Goal: Task Accomplishment & Management: Manage account settings

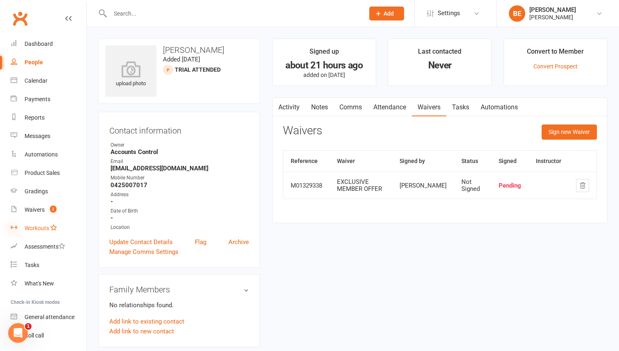
scroll to position [11, 0]
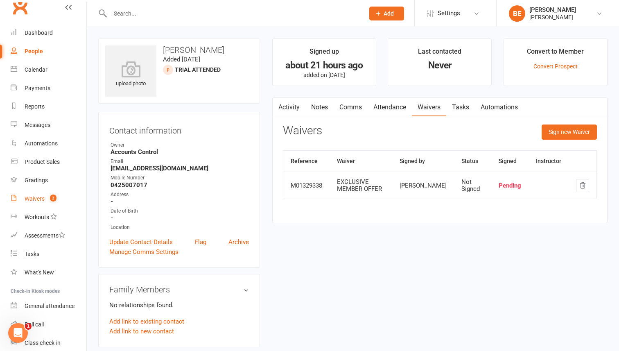
click at [32, 198] on div "Waivers" at bounding box center [35, 198] width 20 height 7
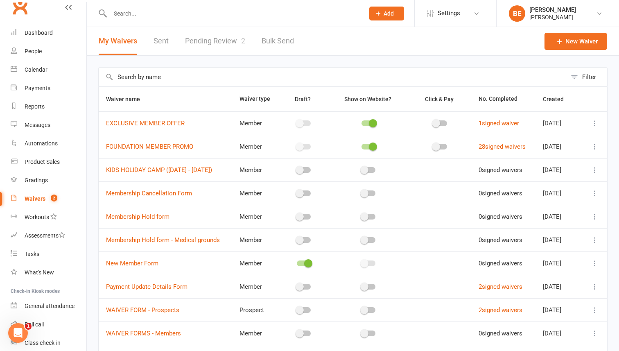
click at [214, 42] on link "Pending Review 2" at bounding box center [215, 41] width 60 height 28
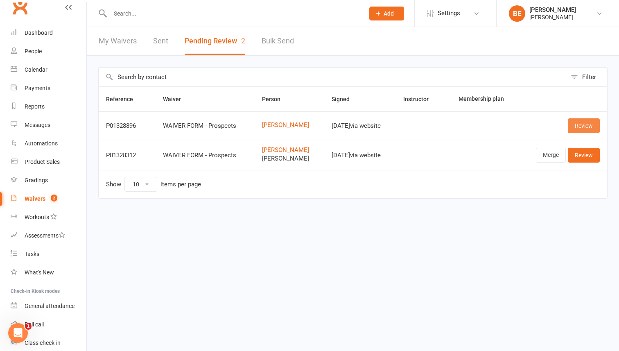
click at [591, 125] on link "Review" at bounding box center [584, 125] width 32 height 15
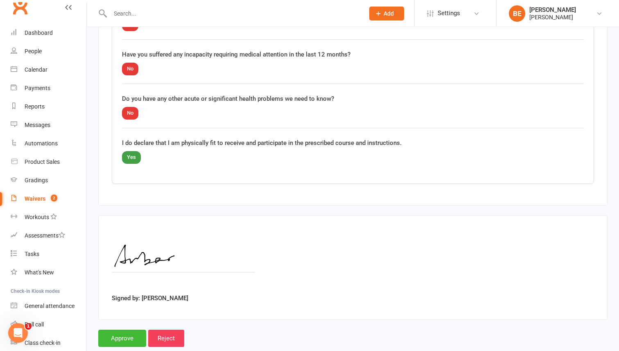
scroll to position [864, 0]
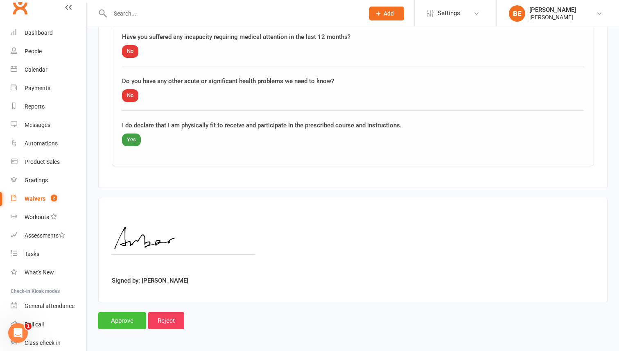
click at [110, 318] on input "Approve" at bounding box center [122, 320] width 48 height 17
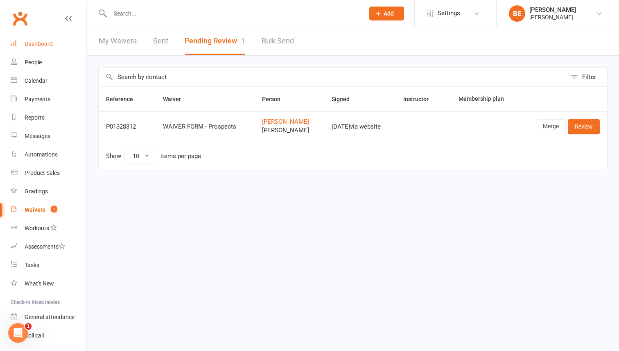
click at [41, 43] on div "Dashboard" at bounding box center [39, 44] width 28 height 7
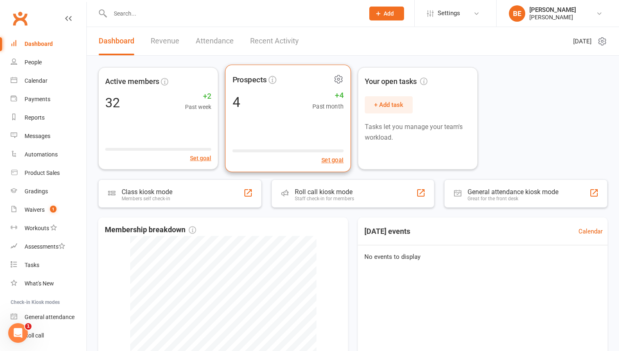
click at [254, 88] on div "Prospects 4 +4 Past month Set goal" at bounding box center [288, 119] width 126 height 108
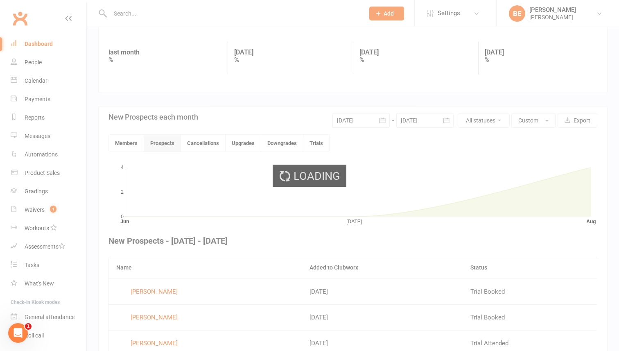
scroll to position [194, 0]
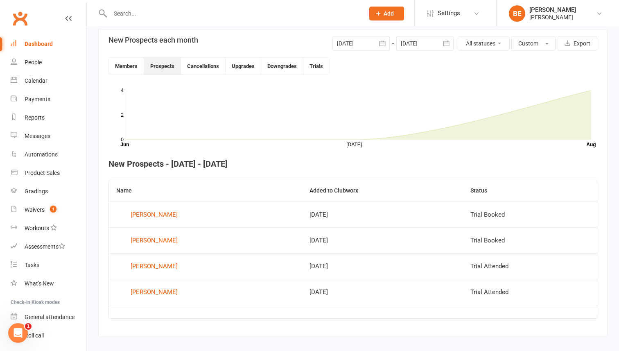
click at [477, 215] on td "Trial Booked" at bounding box center [530, 214] width 134 height 26
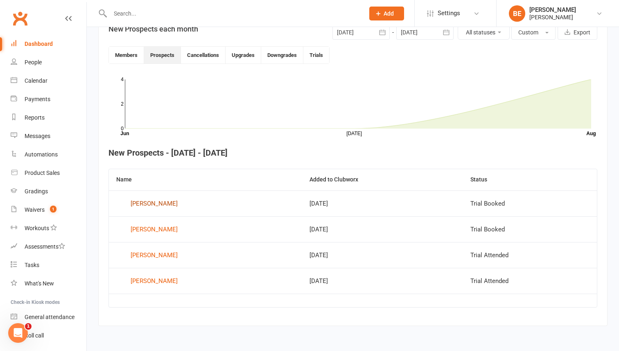
click at [144, 203] on div "[PERSON_NAME]" at bounding box center [154, 203] width 47 height 12
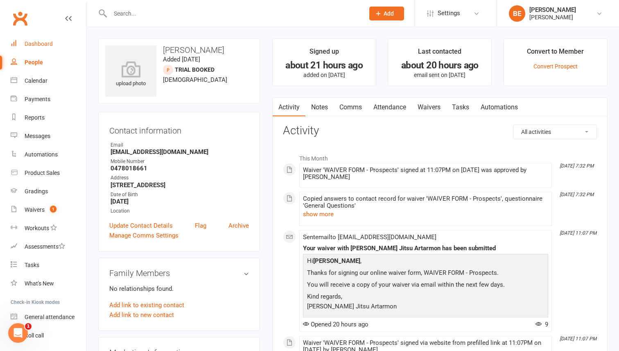
click at [38, 44] on div "Dashboard" at bounding box center [39, 44] width 28 height 7
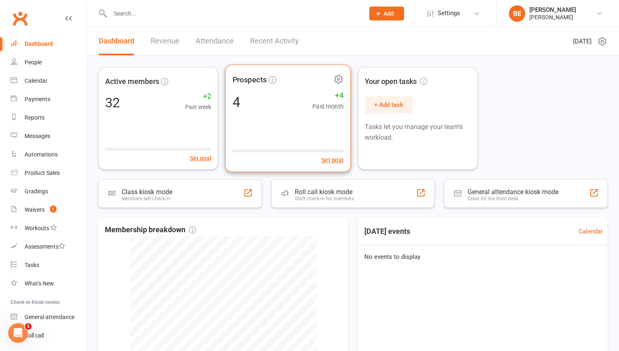
click at [279, 98] on div "4 +4 Past month" at bounding box center [287, 101] width 111 height 18
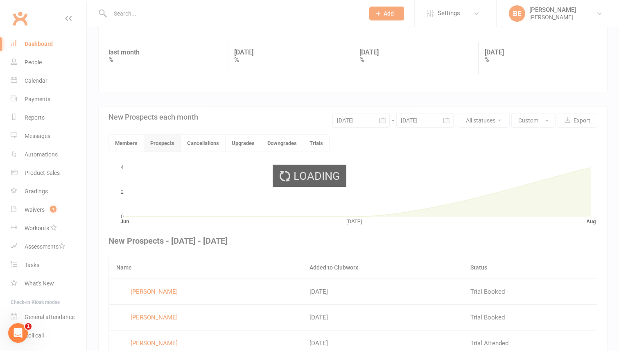
scroll to position [194, 0]
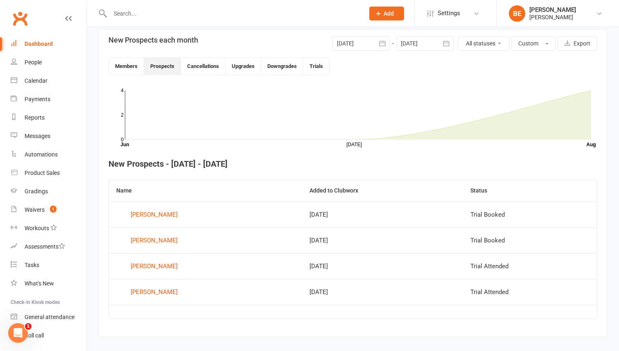
click at [478, 225] on td "Trial Booked" at bounding box center [530, 214] width 134 height 26
click at [484, 215] on td "Trial Booked" at bounding box center [530, 214] width 134 height 26
click at [590, 212] on td "Trial Booked" at bounding box center [530, 214] width 134 height 26
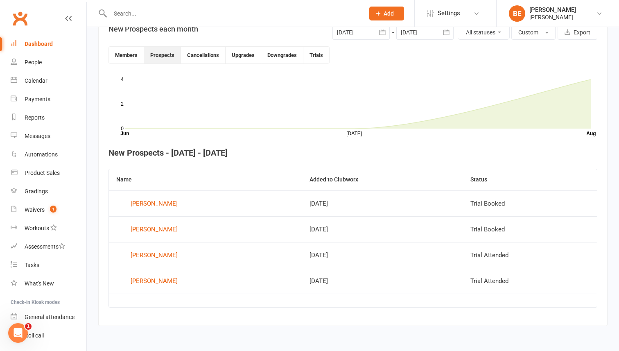
scroll to position [0, 0]
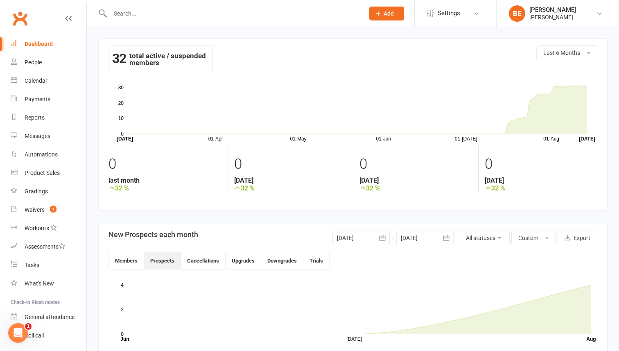
click at [45, 43] on div "Dashboard" at bounding box center [39, 44] width 28 height 7
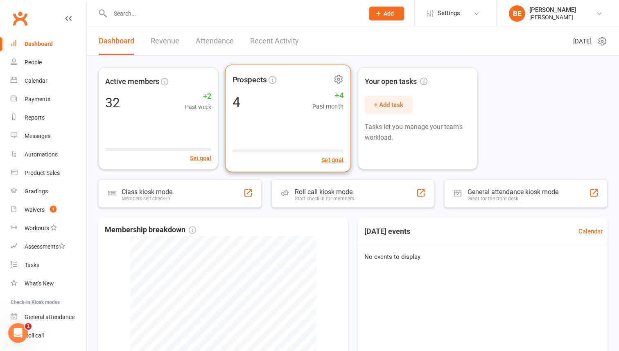
click at [262, 113] on div "Prospects 4 +4 Past month Set goal" at bounding box center [288, 119] width 126 height 108
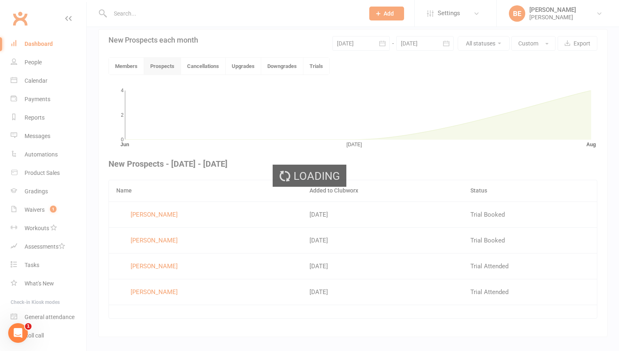
scroll to position [194, 0]
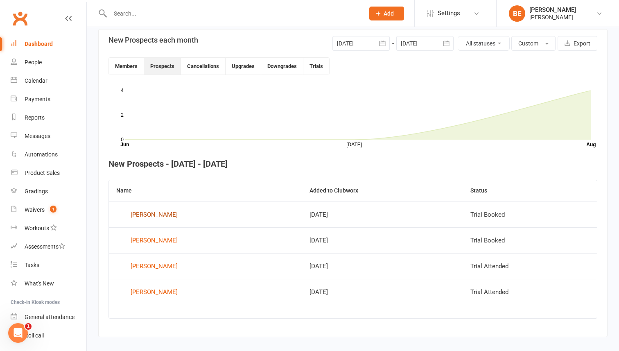
click at [146, 215] on div "[PERSON_NAME]" at bounding box center [154, 214] width 47 height 12
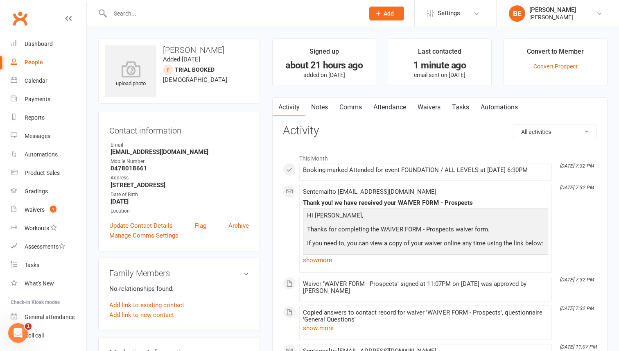
click at [427, 104] on link "Waivers" at bounding box center [429, 107] width 34 height 19
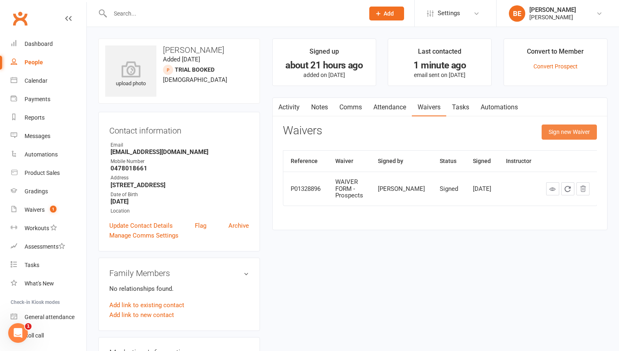
click at [562, 132] on button "Sign new Waiver" at bounding box center [568, 131] width 55 height 15
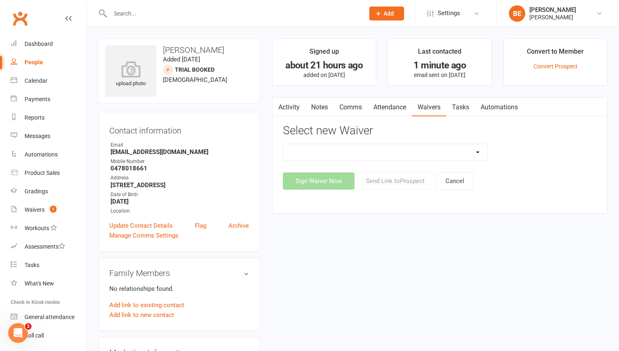
click at [477, 152] on select "EXCLUSIVE MEMBER OFFER FOUNDATION MEMBER PROMO KIDS HOLIDAY CAMP ([DATE] - [DAT…" at bounding box center [385, 152] width 205 height 16
click at [34, 43] on div "Dashboard" at bounding box center [39, 44] width 28 height 7
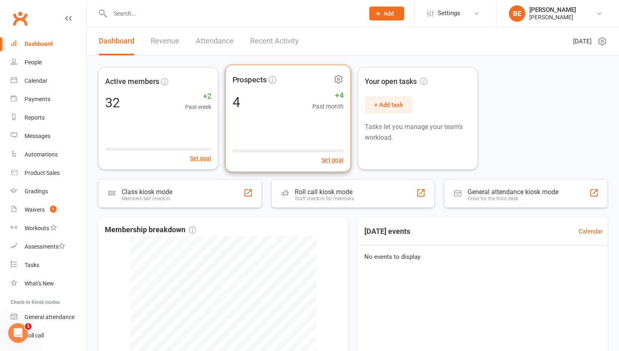
click at [246, 99] on div "4 +4 Past month" at bounding box center [287, 101] width 111 height 18
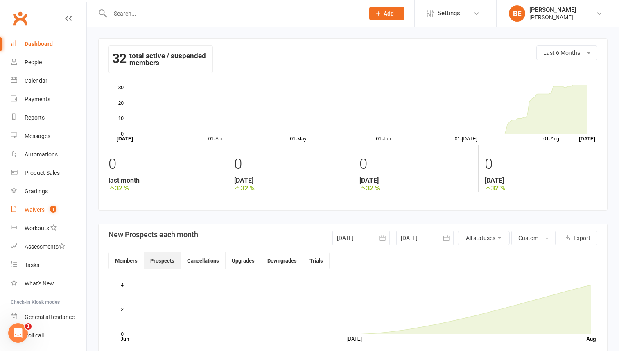
click at [39, 206] on link "Waivers 1" at bounding box center [49, 210] width 76 height 18
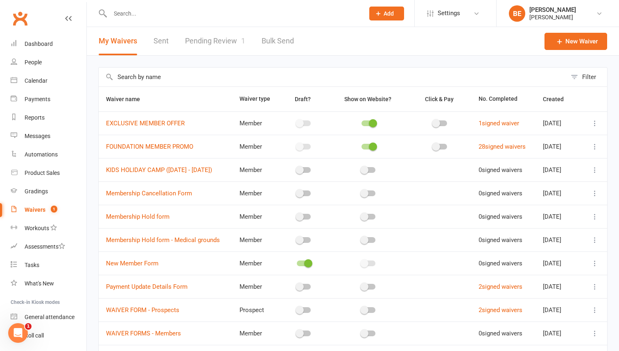
click at [218, 39] on link "Pending Review 1" at bounding box center [215, 41] width 60 height 28
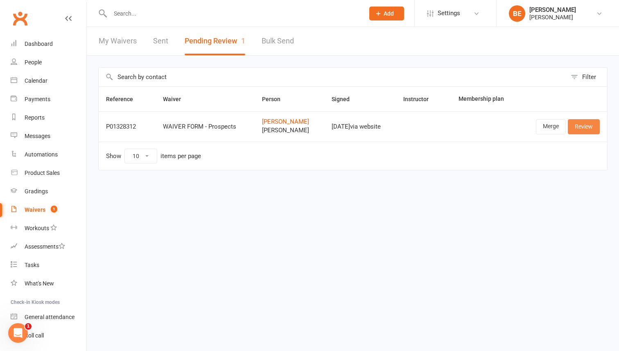
click at [588, 126] on link "Review" at bounding box center [584, 126] width 32 height 15
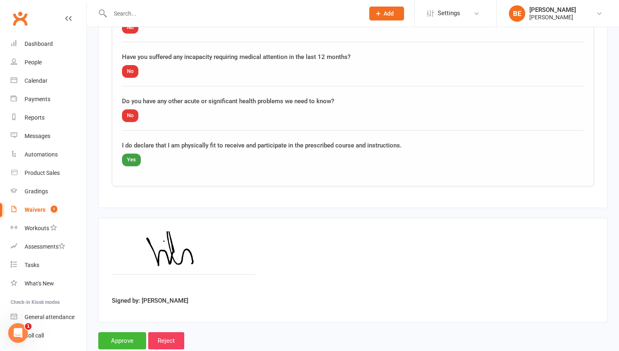
scroll to position [1173, 0]
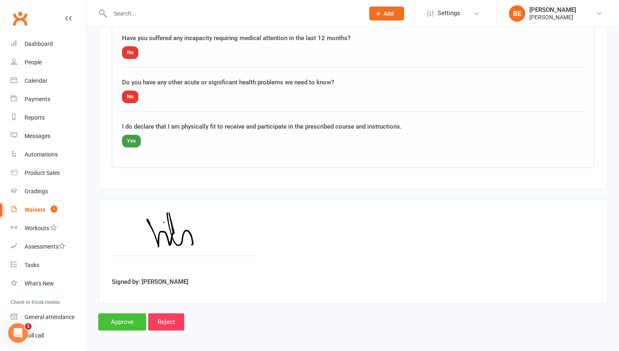
click at [114, 320] on input "Approve" at bounding box center [122, 321] width 48 height 17
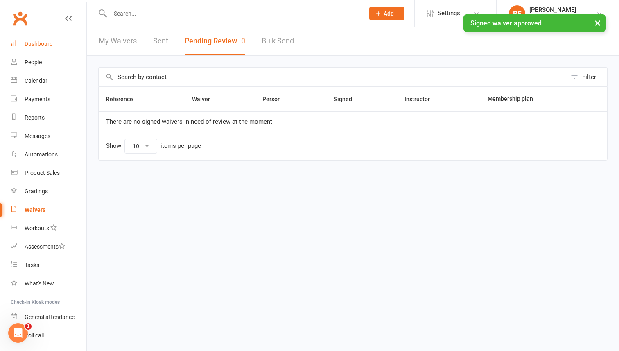
click at [45, 44] on div "Dashboard" at bounding box center [39, 44] width 28 height 7
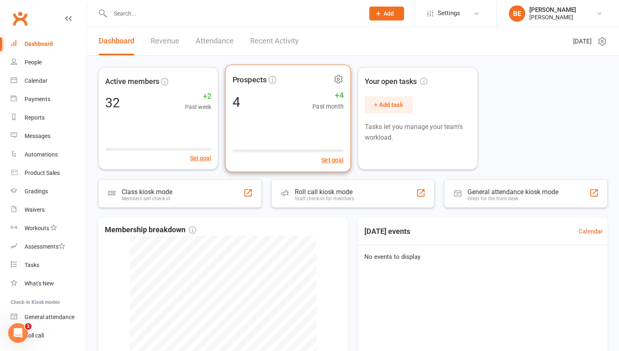
click at [256, 86] on div "Prospects" at bounding box center [287, 80] width 111 height 16
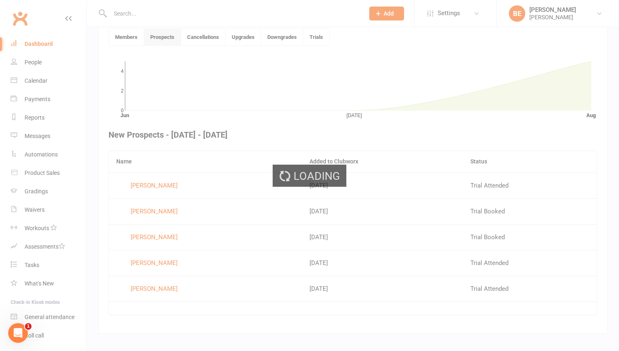
scroll to position [223, 0]
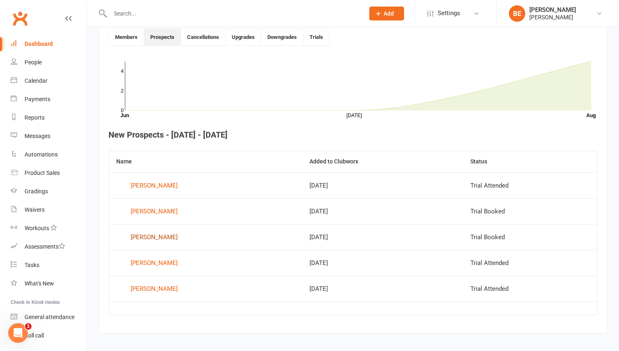
click at [149, 237] on div "[PERSON_NAME]" at bounding box center [154, 237] width 47 height 12
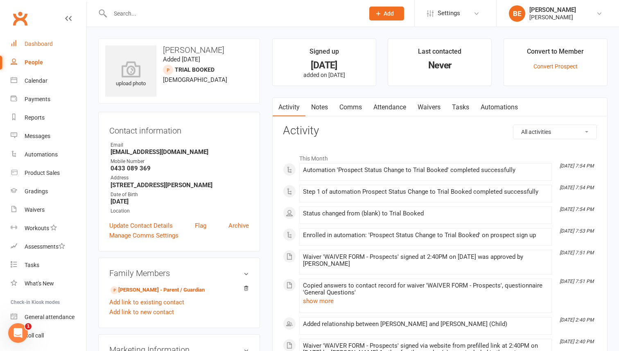
click at [40, 42] on div "Dashboard" at bounding box center [39, 44] width 28 height 7
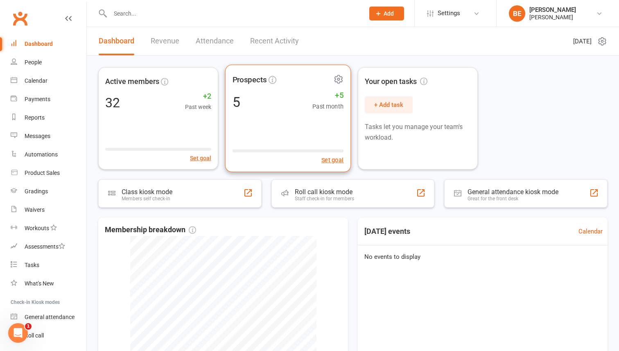
click at [259, 97] on div "5 +5 Past month" at bounding box center [287, 101] width 111 height 18
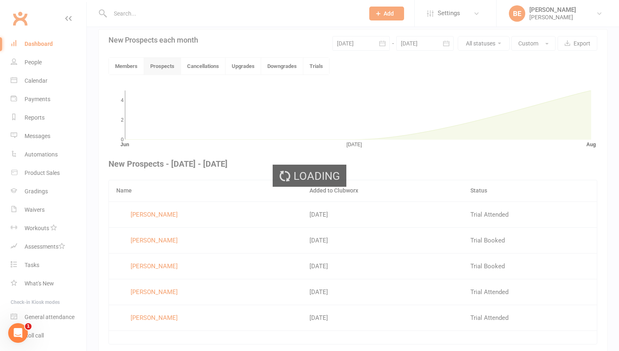
scroll to position [223, 0]
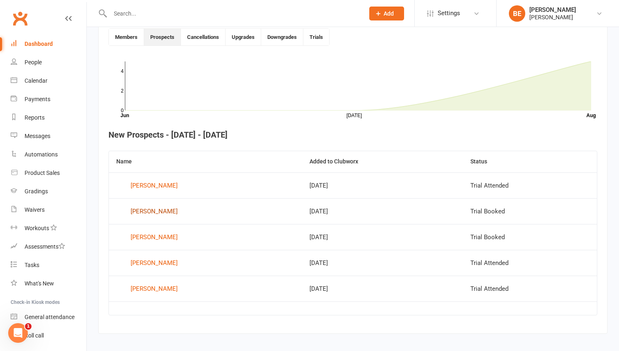
click at [146, 210] on div "[PERSON_NAME]" at bounding box center [154, 211] width 47 height 12
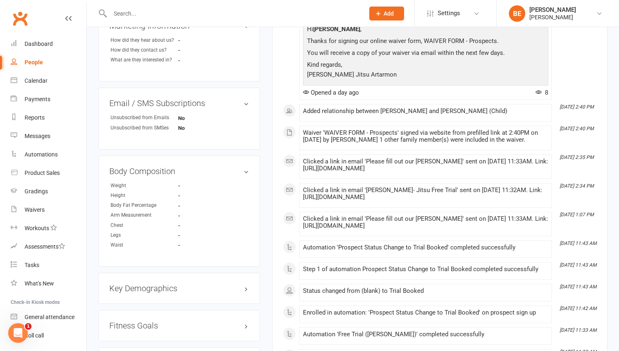
scroll to position [271, 0]
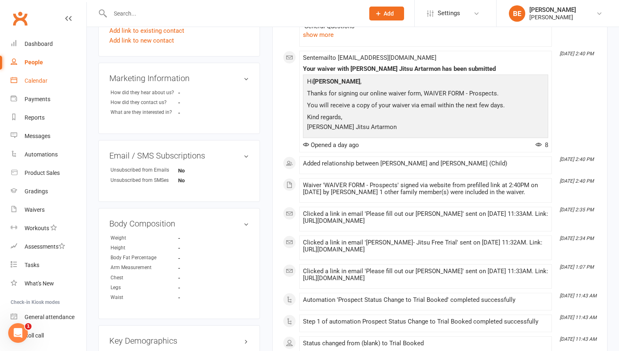
click at [32, 82] on div "Calendar" at bounding box center [36, 80] width 23 height 7
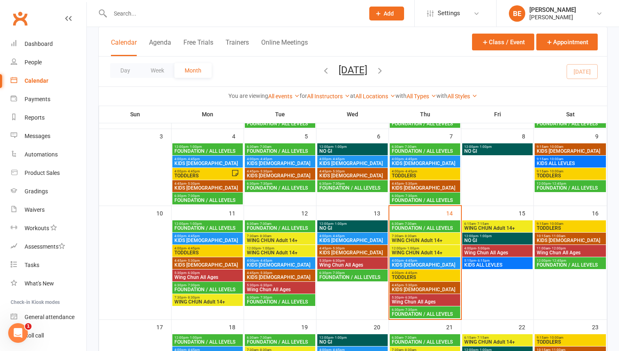
scroll to position [110, 0]
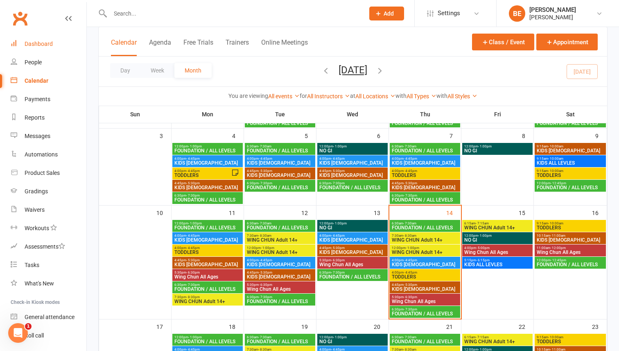
click at [32, 44] on div "Dashboard" at bounding box center [39, 44] width 28 height 7
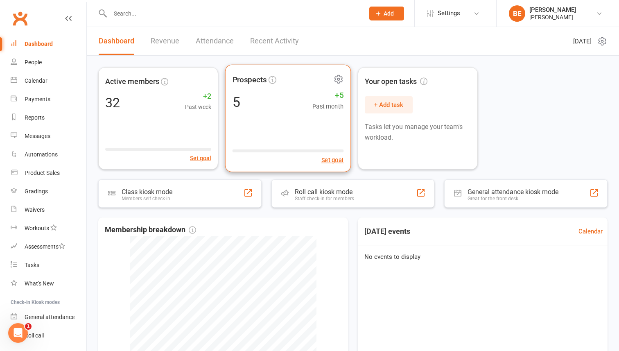
click at [266, 88] on div "Prospects 5 +5 Past month Set goal" at bounding box center [288, 119] width 126 height 108
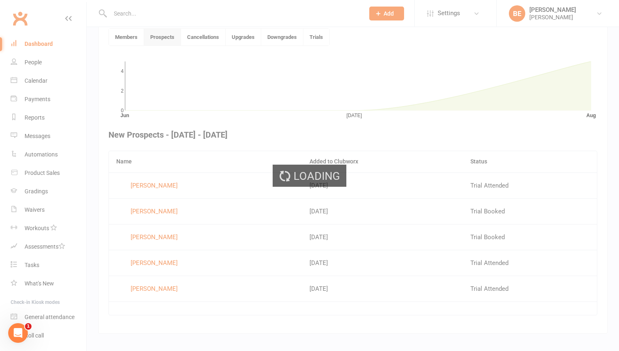
scroll to position [223, 0]
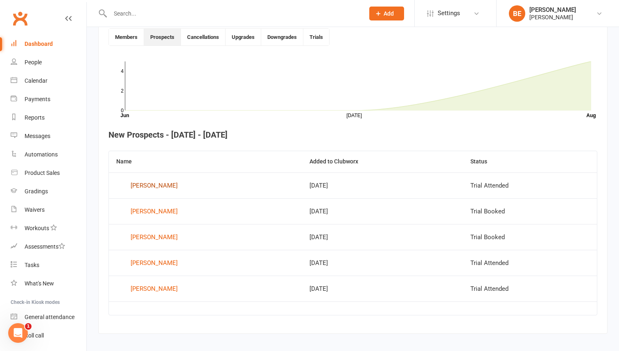
click at [141, 183] on div "[PERSON_NAME]" at bounding box center [154, 185] width 47 height 12
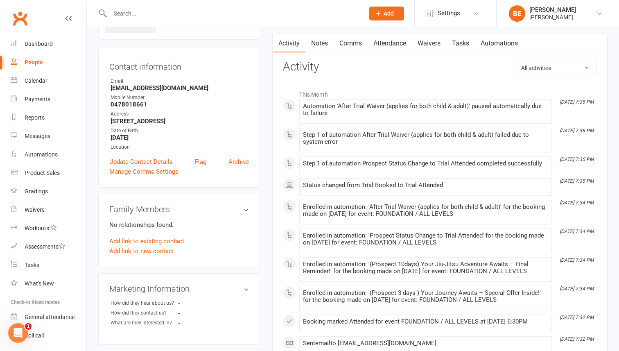
scroll to position [63, 0]
